Goal: Leave review/rating

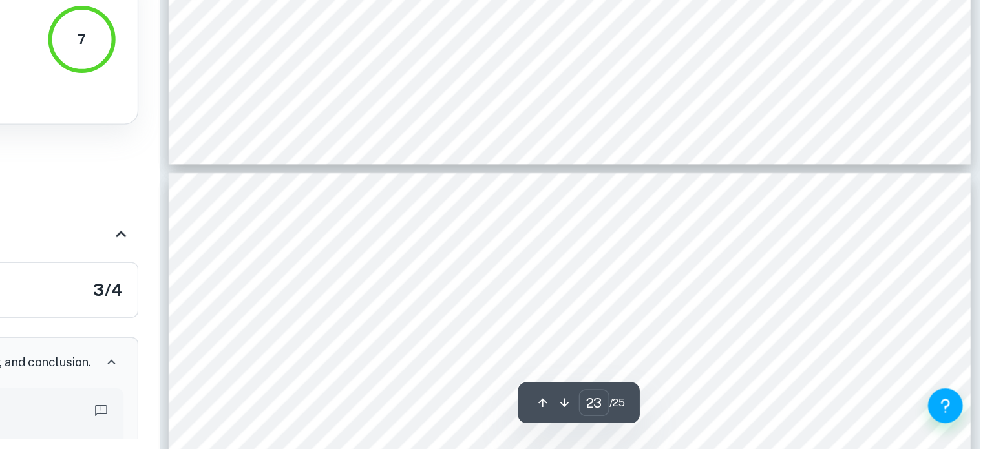
scroll to position [19665, 0]
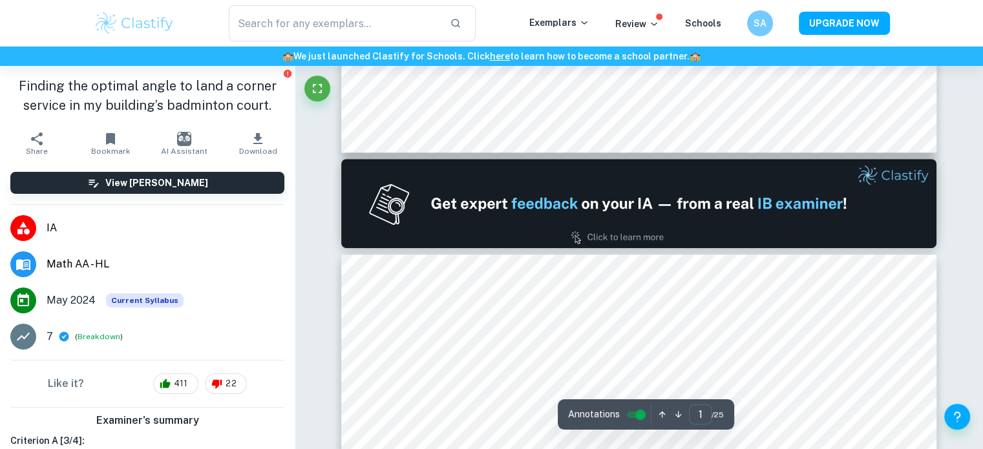
type input "2"
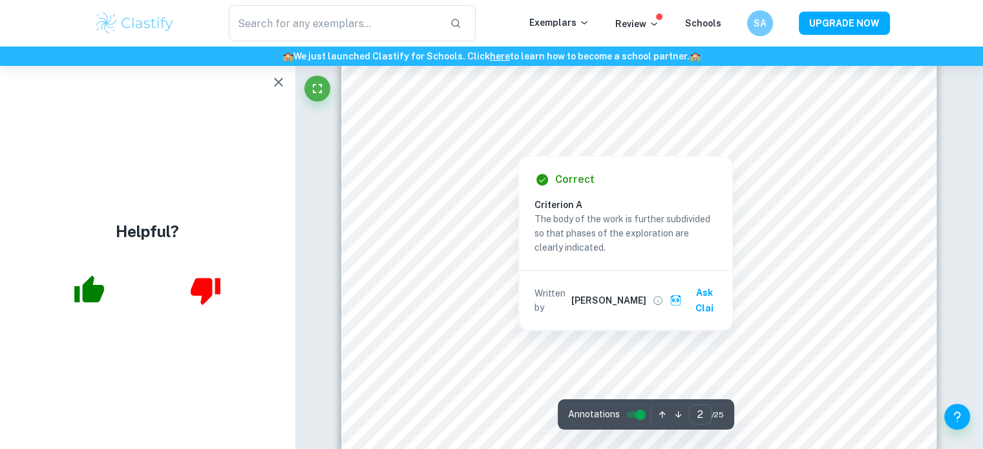
scroll to position [1183, 0]
